Goal: Find specific page/section: Find specific page/section

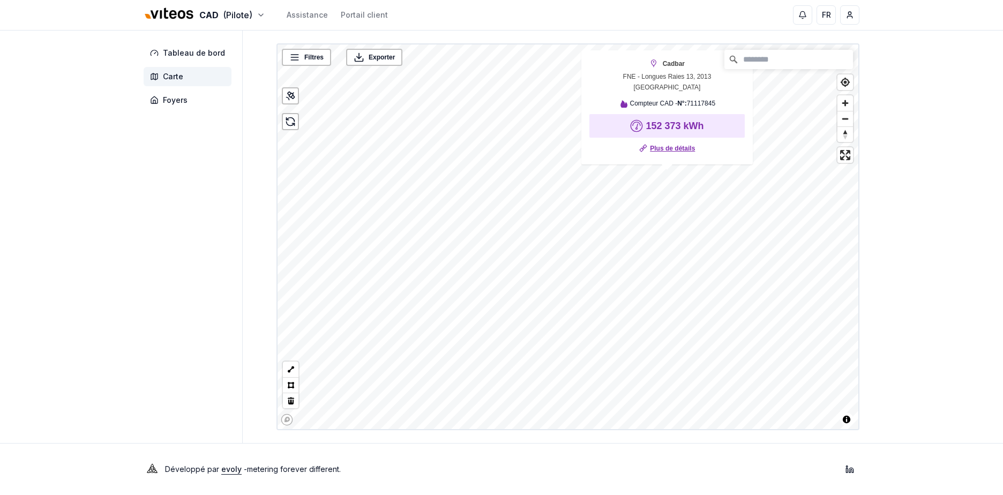
click at [686, 148] on link "Plus de détails" at bounding box center [672, 148] width 45 height 11
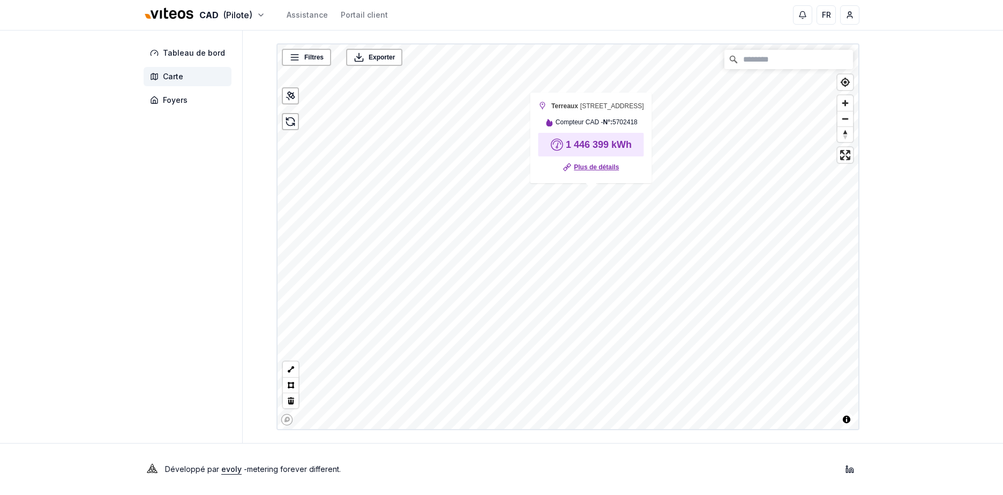
click at [601, 166] on link "Plus de détails" at bounding box center [596, 167] width 45 height 11
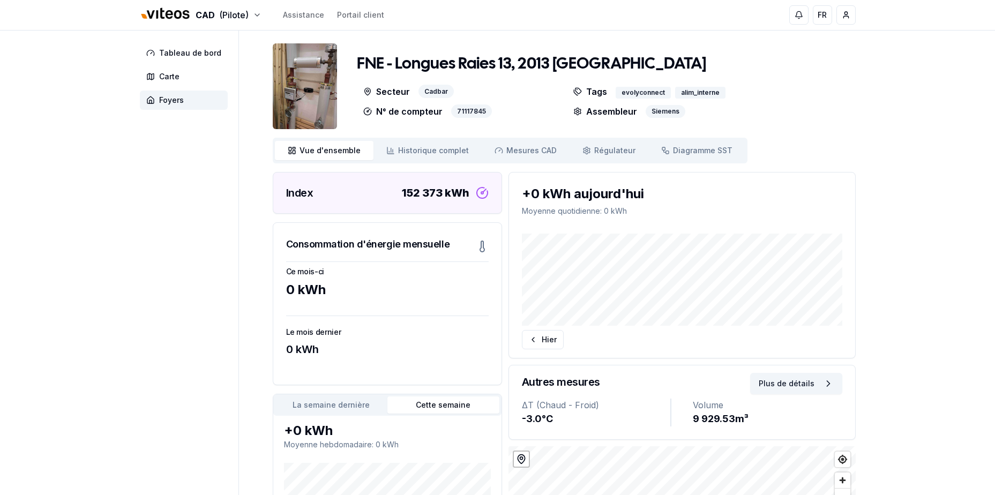
click at [312, 101] on img at bounding box center [305, 86] width 64 height 86
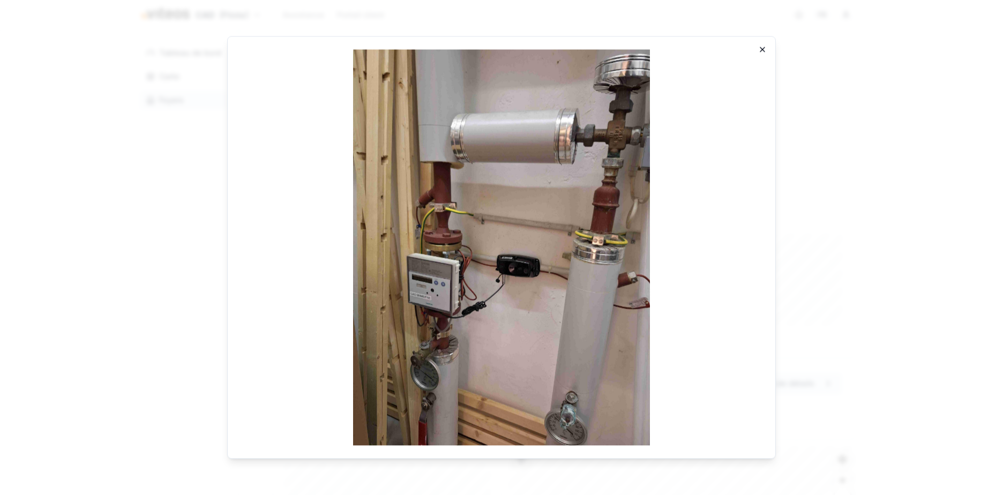
click at [763, 48] on icon "button" at bounding box center [762, 49] width 9 height 9
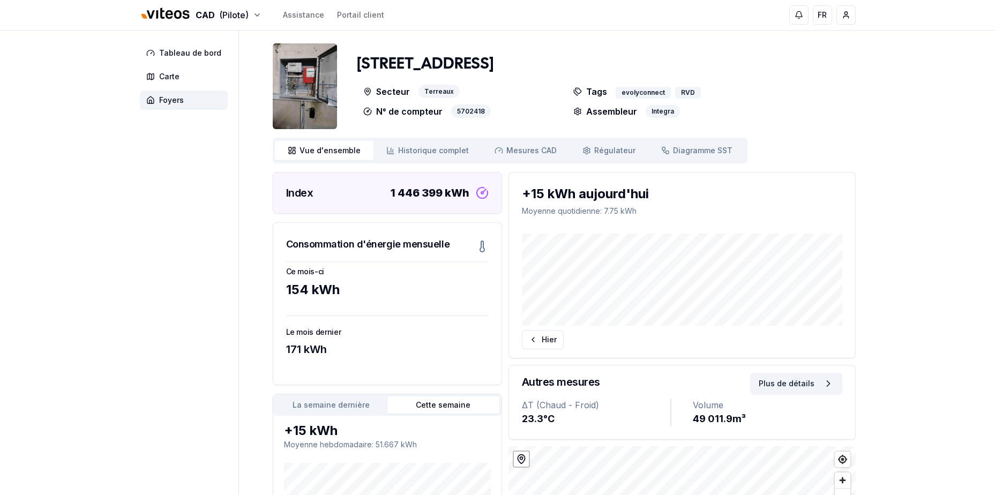
click at [313, 78] on img at bounding box center [305, 86] width 64 height 86
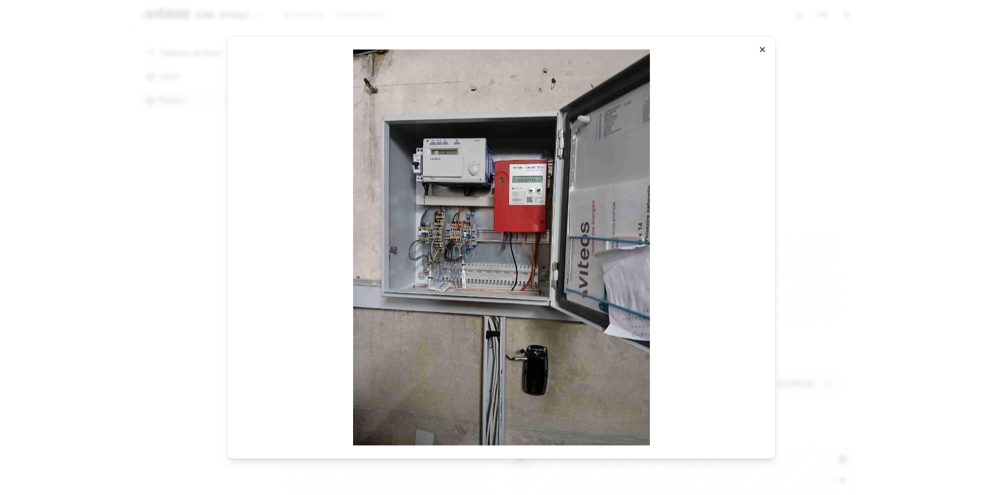
click at [764, 49] on icon "button" at bounding box center [762, 49] width 9 height 9
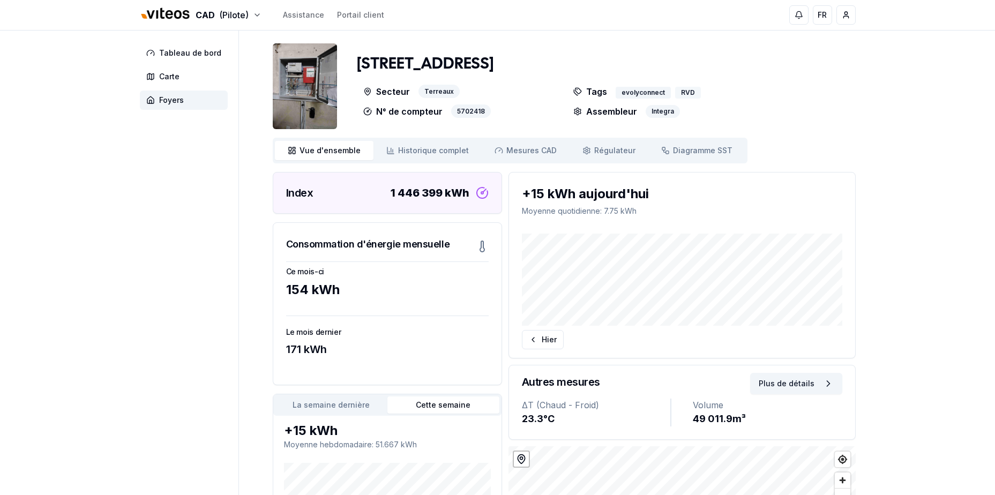
click at [694, 98] on div "RVD" at bounding box center [688, 93] width 26 height 12
click at [613, 151] on span "Régulateur" at bounding box center [614, 150] width 41 height 11
